Goal: Transaction & Acquisition: Purchase product/service

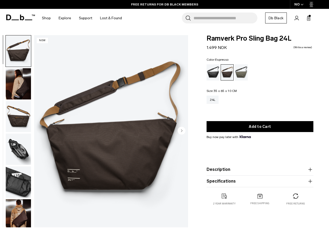
click at [308, 19] on icon at bounding box center [309, 18] width 4 height 5
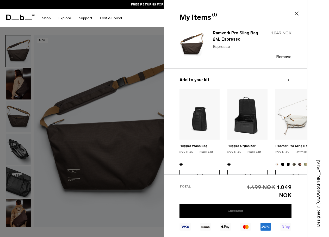
click at [244, 211] on link "Checkout" at bounding box center [236, 211] width 112 height 14
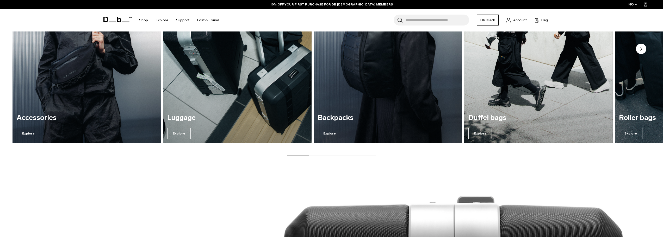
scroll to position [391, 0]
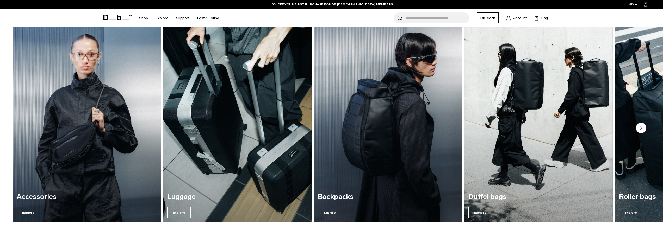
click at [643, 126] on circle "Next slide" at bounding box center [641, 128] width 10 height 10
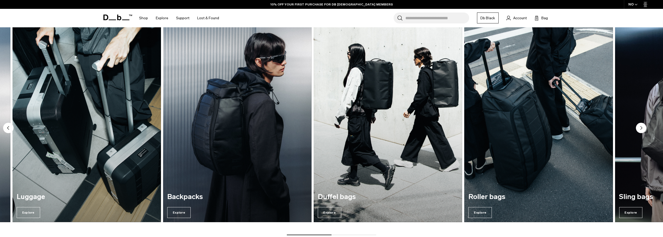
click at [643, 126] on circle "Next slide" at bounding box center [641, 128] width 10 height 10
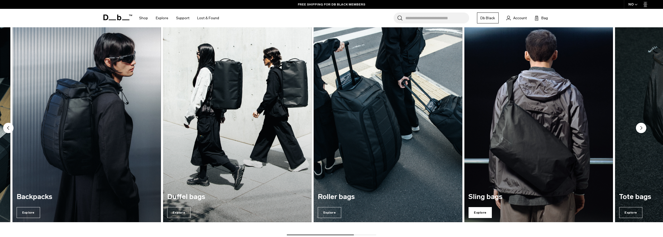
click at [479, 213] on span "Explore" at bounding box center [480, 212] width 23 height 11
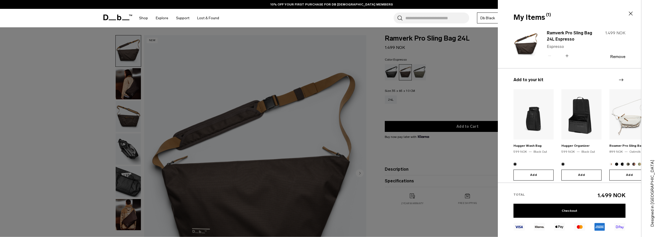
click at [571, 123] on img "2 / 20" at bounding box center [582, 114] width 40 height 50
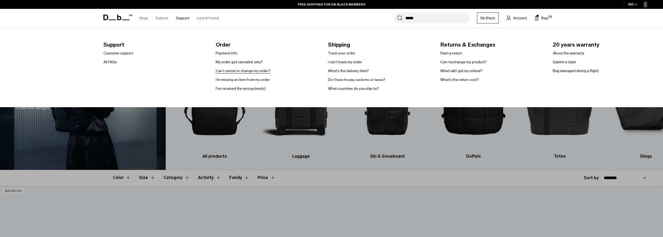
click at [241, 70] on link "Can I cancel or change my order?" at bounding box center [243, 70] width 55 height 5
